Goal: Book appointment/travel/reservation

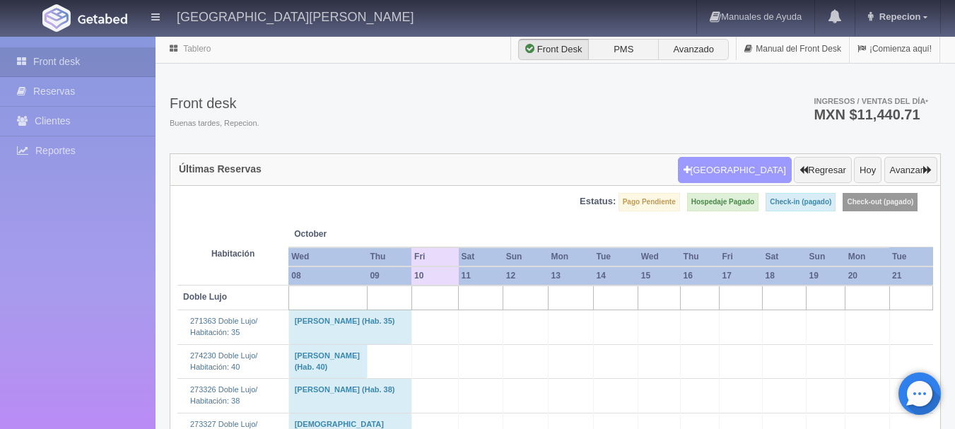
click at [737, 175] on button "[GEOGRAPHIC_DATA]" at bounding box center [735, 170] width 114 height 27
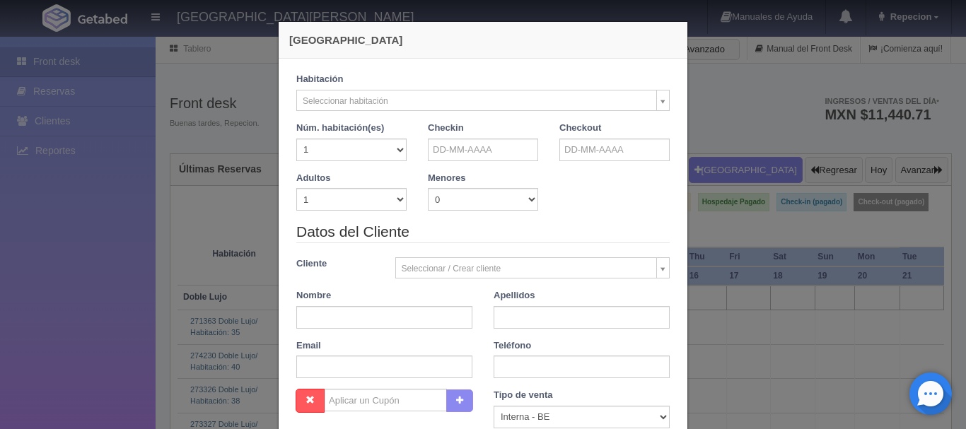
checkbox input "false"
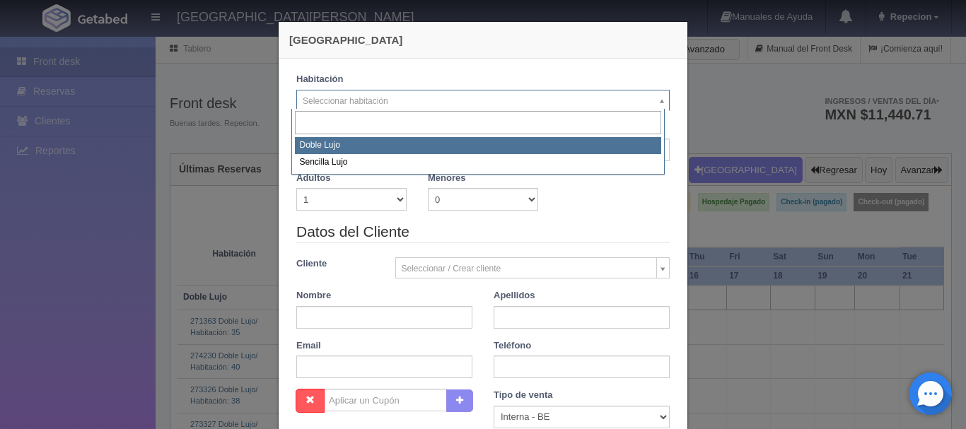
drag, startPoint x: 658, startPoint y: 100, endPoint x: 639, endPoint y: 99, distance: 19.1
select select "577"
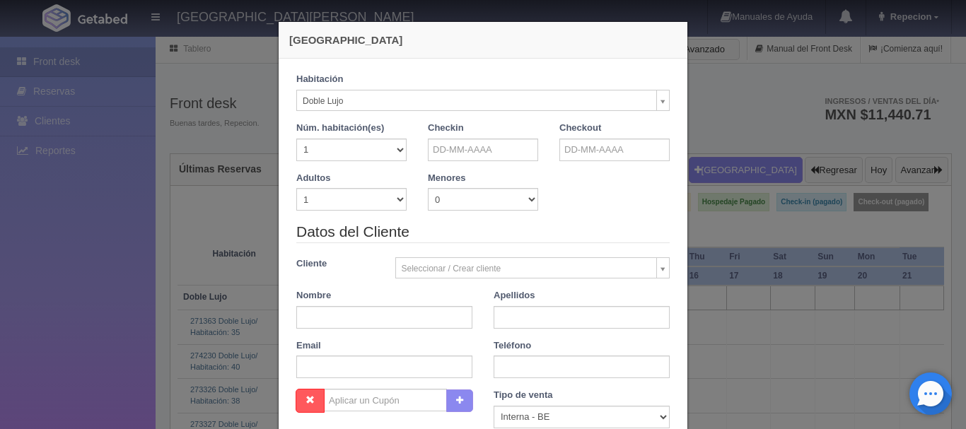
checkbox input "false"
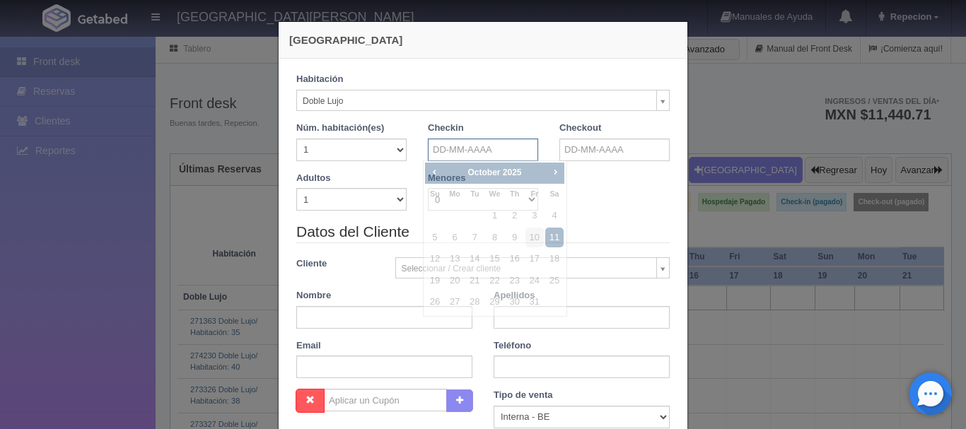
click at [469, 143] on input "text" at bounding box center [483, 150] width 110 height 23
click at [556, 238] on link "11" at bounding box center [554, 238] width 18 height 20
type input "11-10-2025"
checkbox input "false"
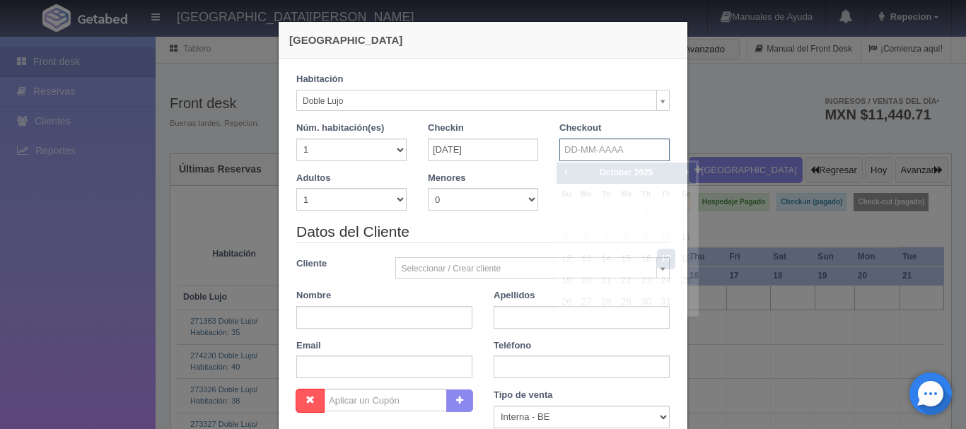
click at [598, 152] on input "text" at bounding box center [614, 150] width 110 height 23
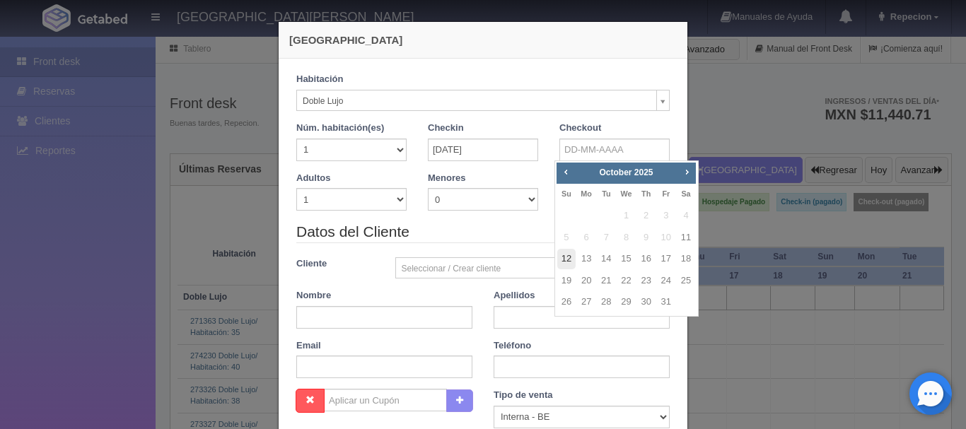
click at [561, 260] on link "12" at bounding box center [566, 259] width 18 height 20
type input "12-10-2025"
checkbox input "false"
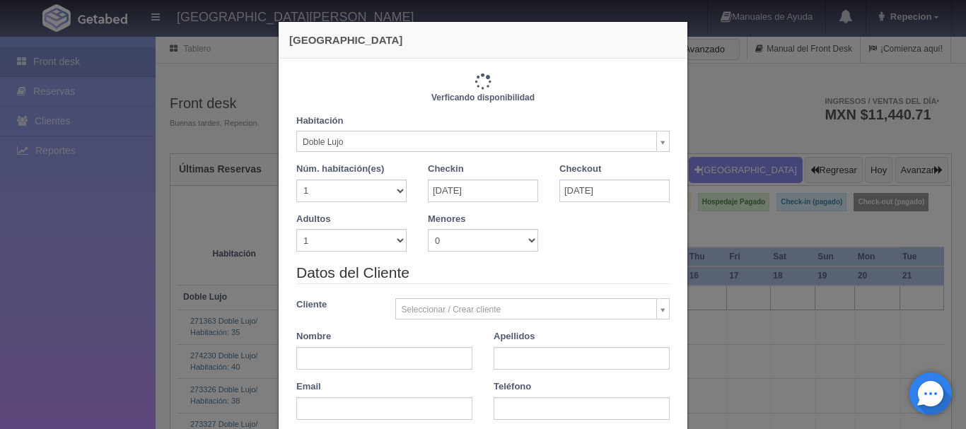
type input "1220.00"
checkbox input "false"
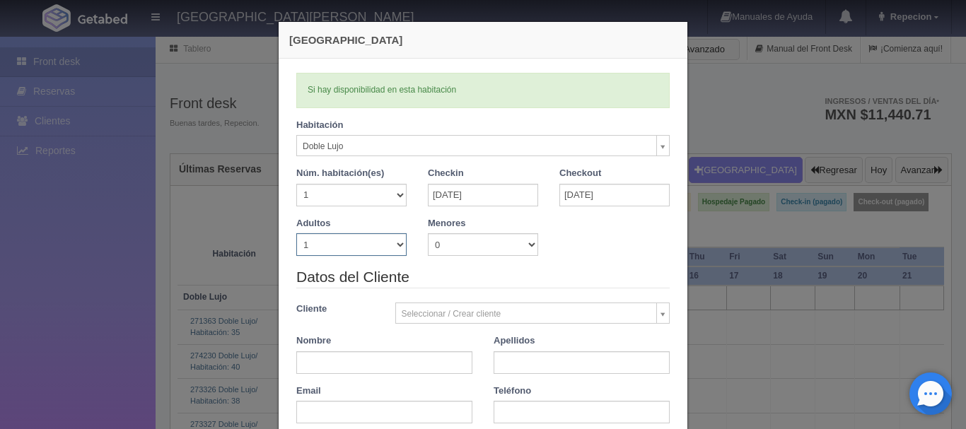
click at [377, 251] on select "1 2 3 4 5 6 7 8 9 10" at bounding box center [351, 244] width 110 height 23
select select "3"
click at [296, 233] on select "1 2 3 4 5 6 7 8 9 10" at bounding box center [351, 244] width 110 height 23
checkbox input "false"
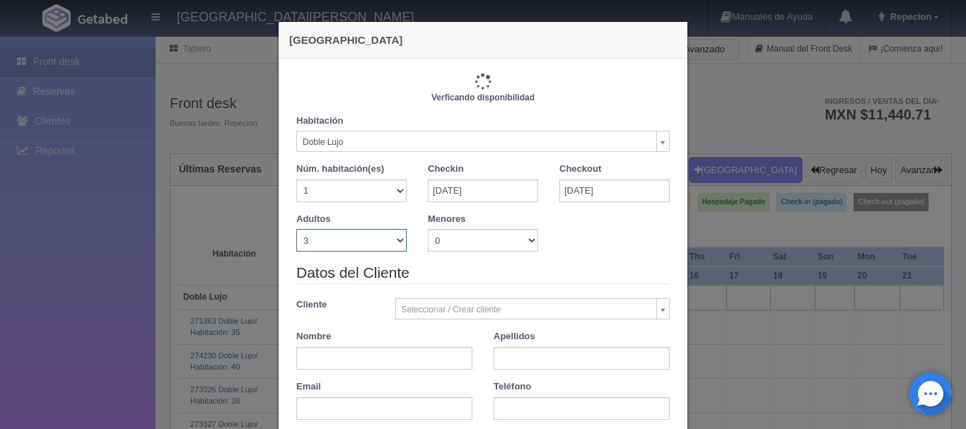
type input "1380.00"
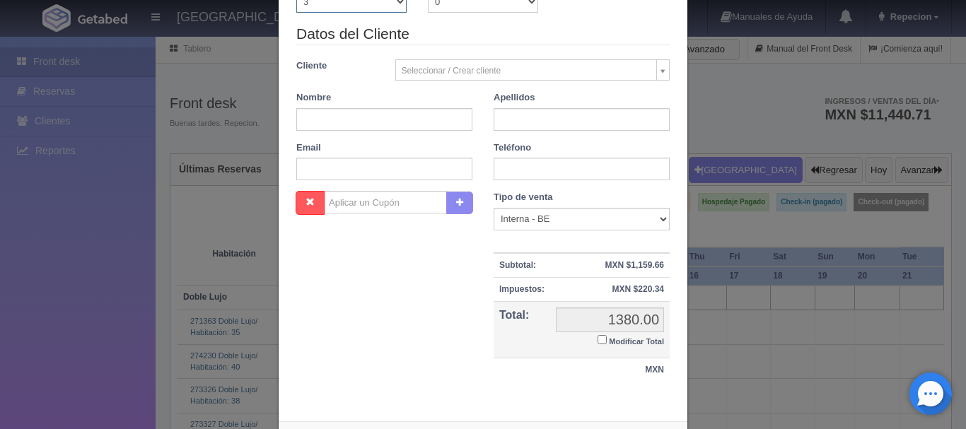
scroll to position [283, 0]
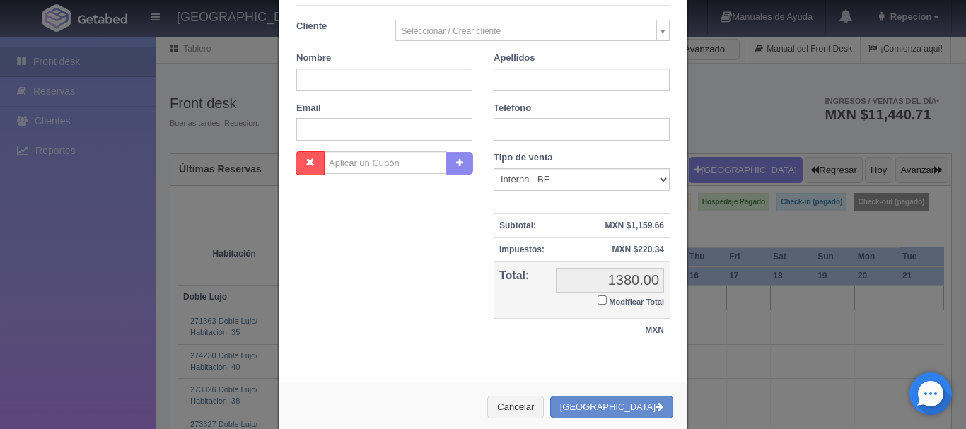
click at [599, 299] on input "Modificar Total" at bounding box center [601, 299] width 9 height 9
checkbox input "true"
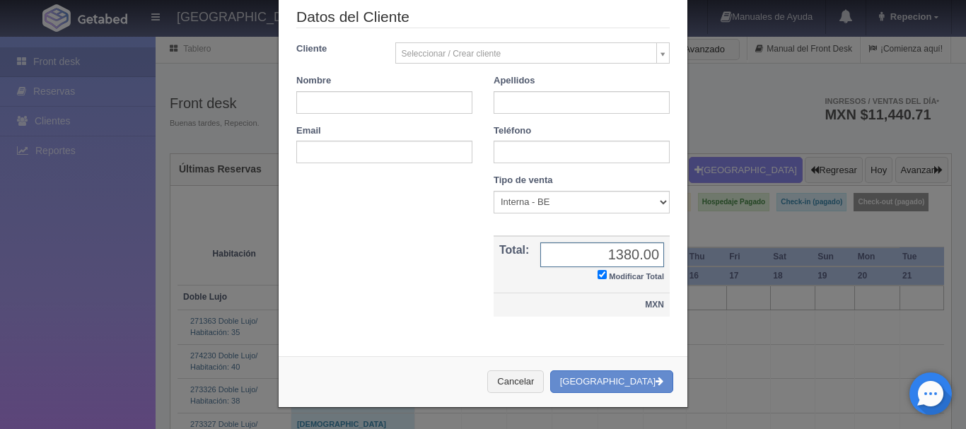
scroll to position [260, 0]
type input "1520"
click at [361, 113] on input "text" at bounding box center [384, 102] width 176 height 23
type input "gilberto"
click at [553, 109] on input "text" at bounding box center [581, 102] width 176 height 23
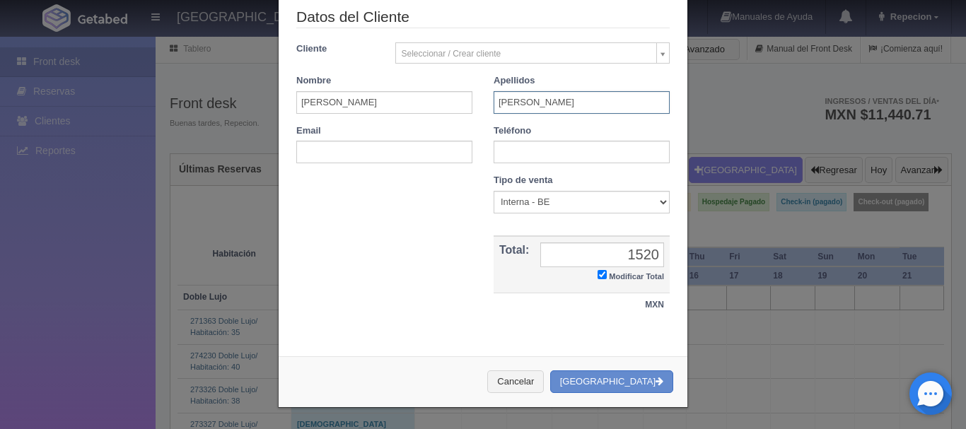
type input "medina"
click at [513, 150] on input "text" at bounding box center [581, 152] width 176 height 23
type input "3222388538"
click at [642, 380] on button "[GEOGRAPHIC_DATA]" at bounding box center [611, 381] width 123 height 23
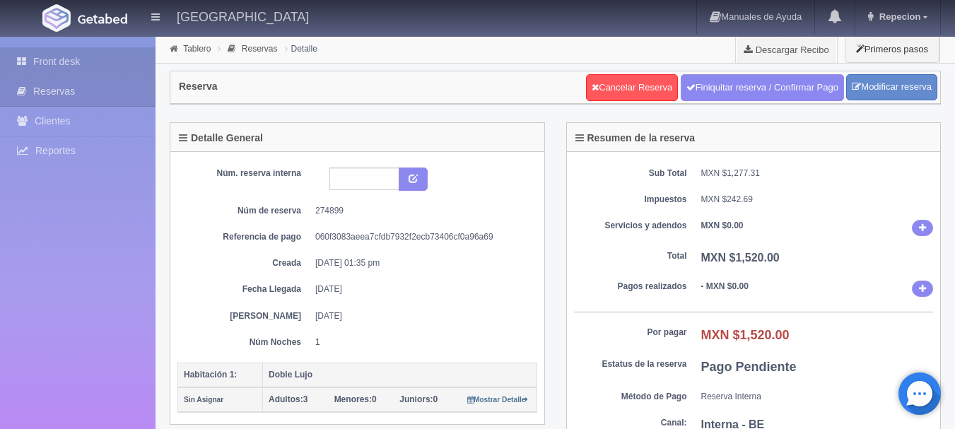
click at [71, 55] on link "Front desk" at bounding box center [78, 61] width 156 height 29
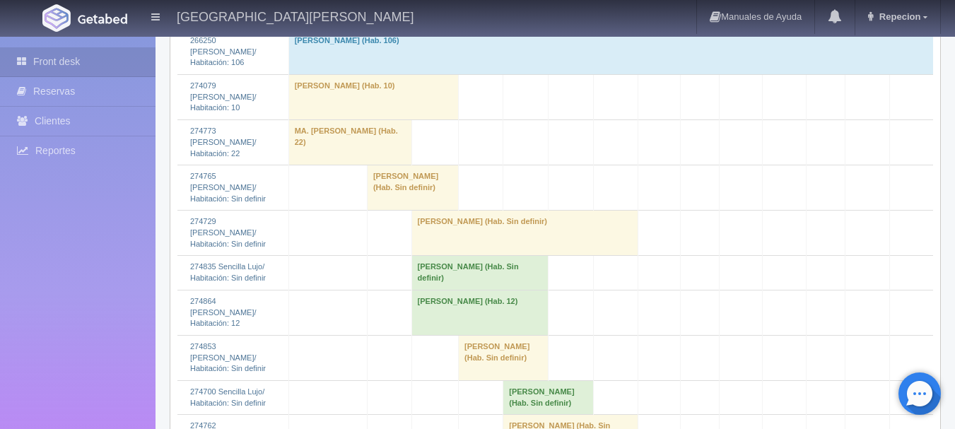
scroll to position [1343, 0]
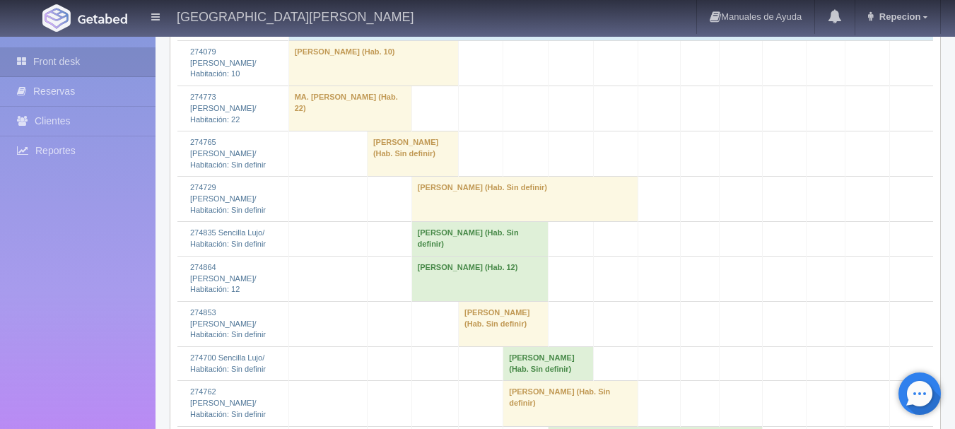
click at [428, 279] on td "[PERSON_NAME] (Hab. 12)" at bounding box center [479, 278] width 136 height 45
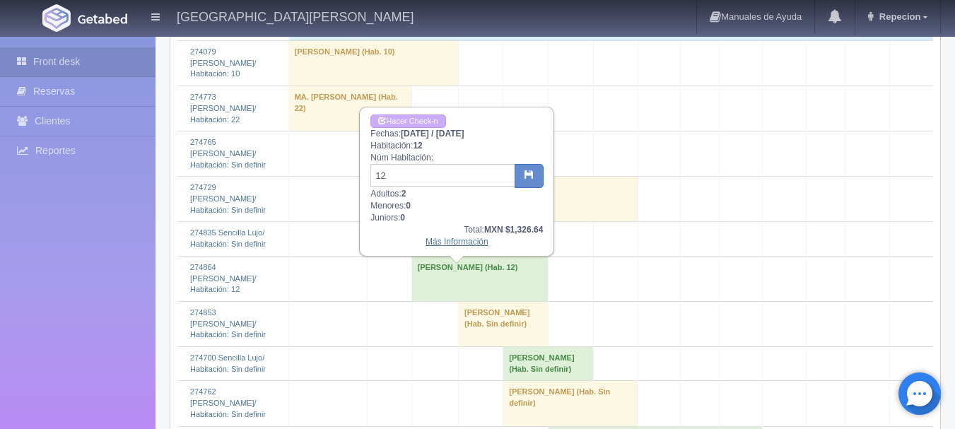
click at [455, 245] on link "Más Información" at bounding box center [457, 242] width 63 height 10
